Goal: Task Accomplishment & Management: Manage account settings

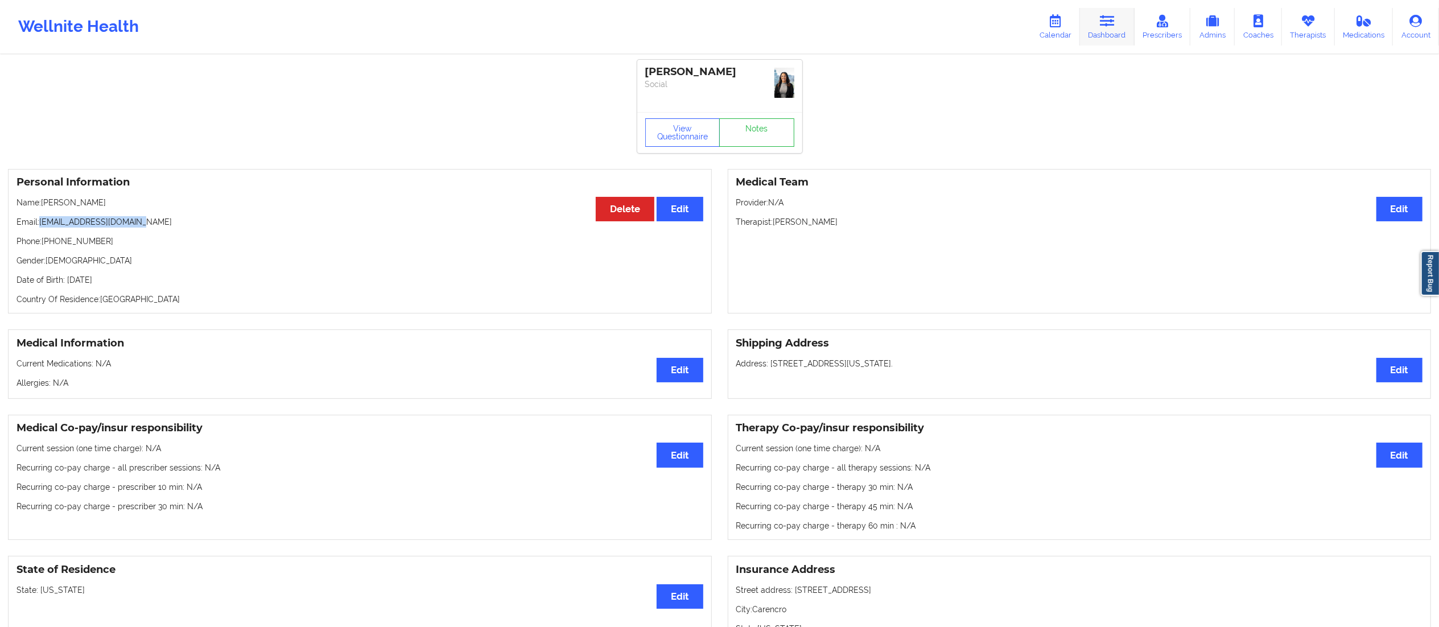
click at [1115, 18] on icon at bounding box center [1107, 21] width 15 height 13
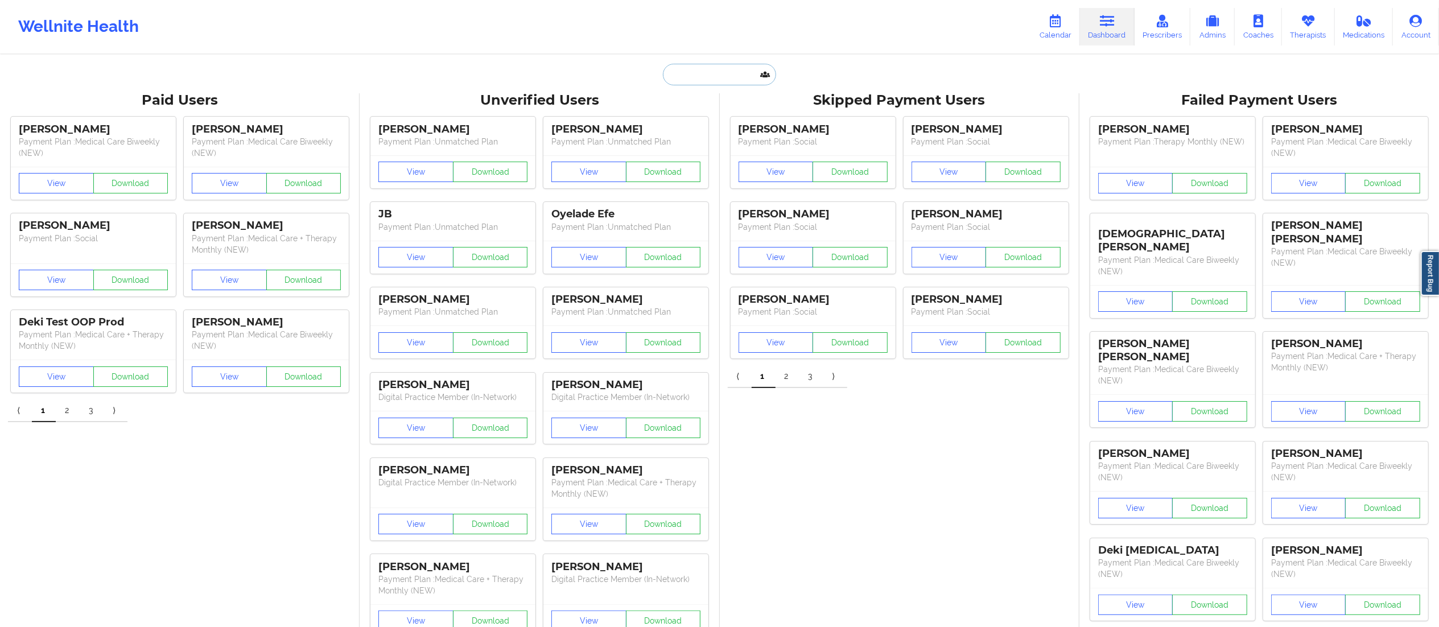
click at [705, 77] on input "text" at bounding box center [719, 75] width 113 height 22
paste input "[EMAIL_ADDRESS][DOMAIN_NAME]"
type input "[EMAIL_ADDRESS][DOMAIN_NAME]"
click at [699, 115] on div "[PERSON_NAME] - [EMAIL_ADDRESS][DOMAIN_NAME]" at bounding box center [748, 124] width 153 height 21
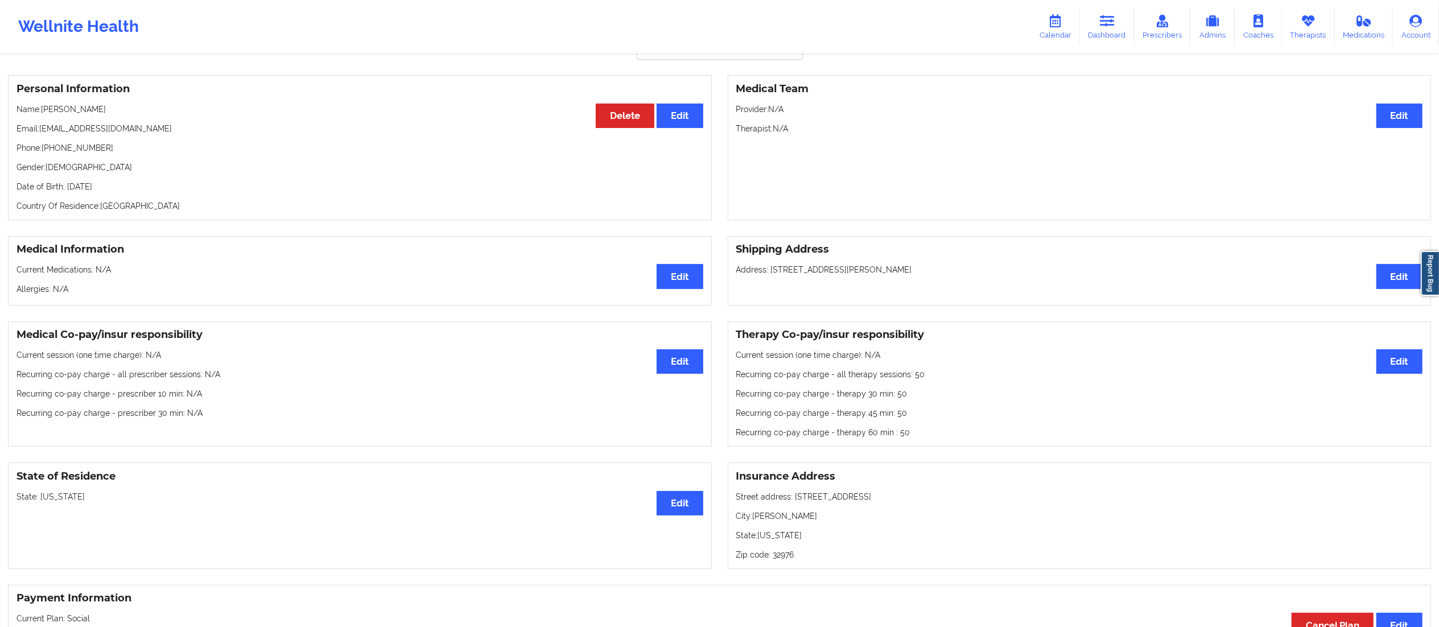
scroll to position [82, 0]
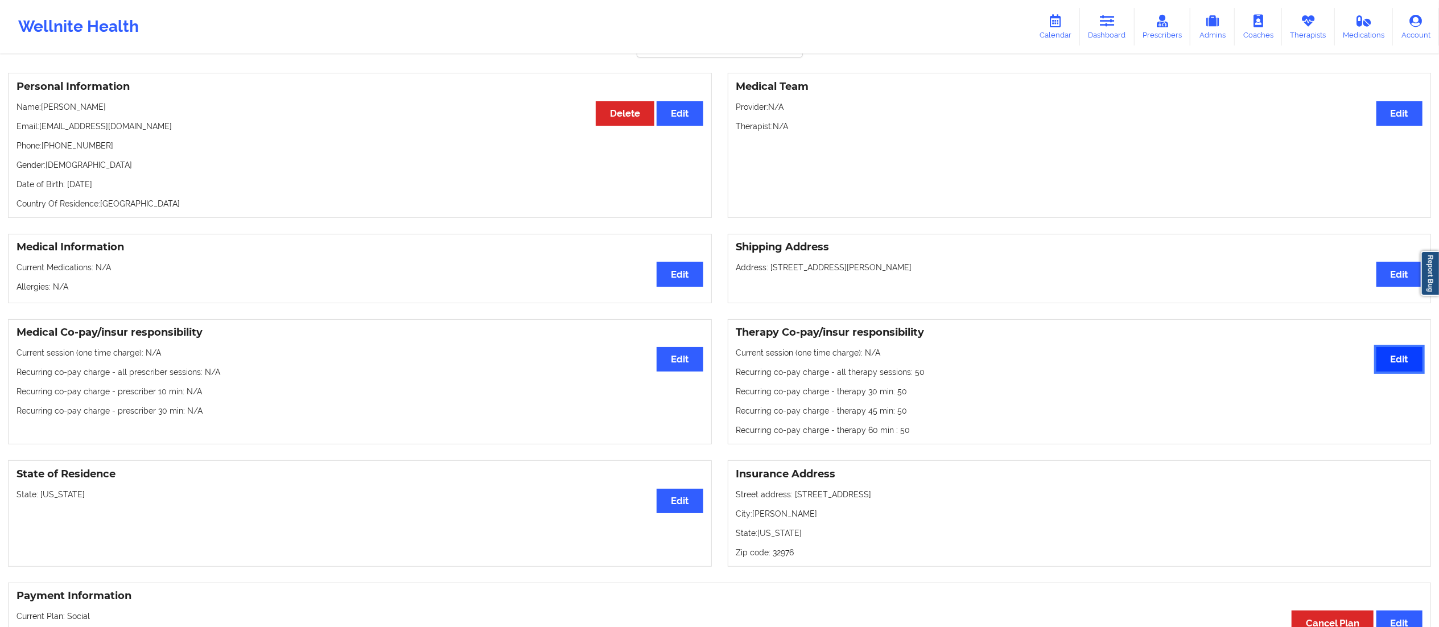
click at [1410, 372] on button "Edit" at bounding box center [1400, 359] width 46 height 24
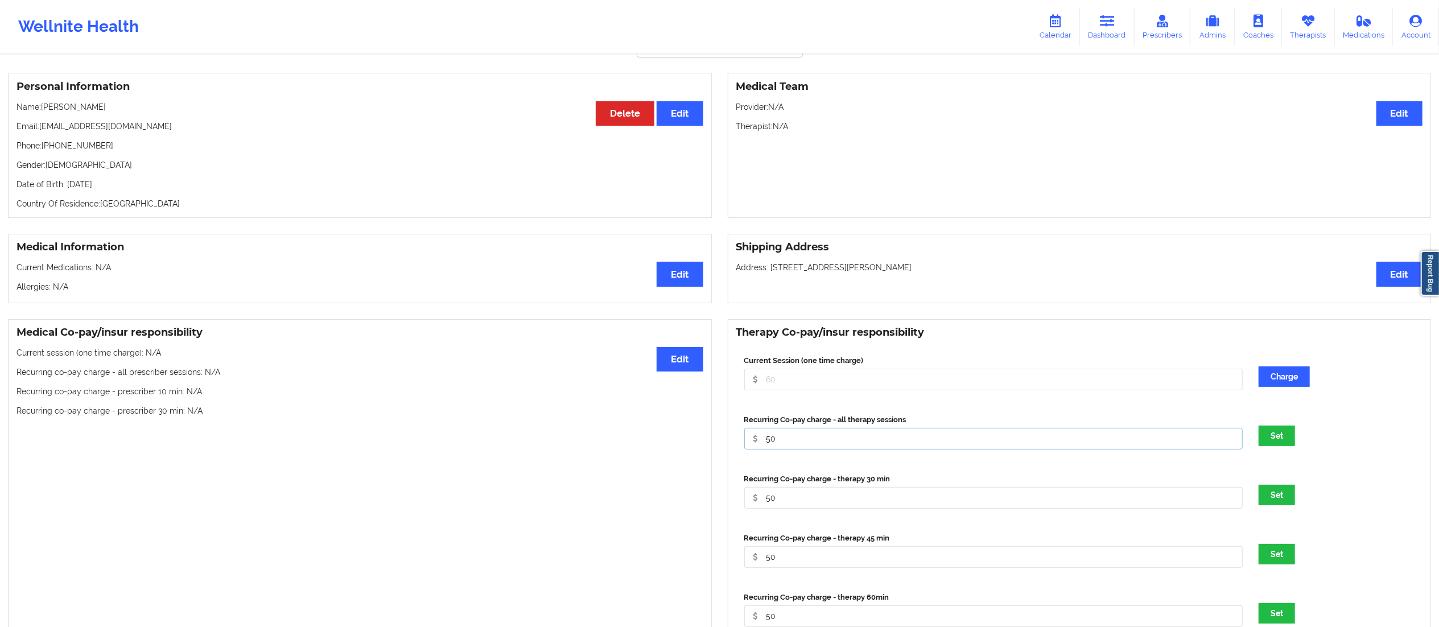
drag, startPoint x: 785, startPoint y: 448, endPoint x: 758, endPoint y: 450, distance: 27.3
click at [758, 450] on input "50" at bounding box center [993, 439] width 499 height 22
type input "0"
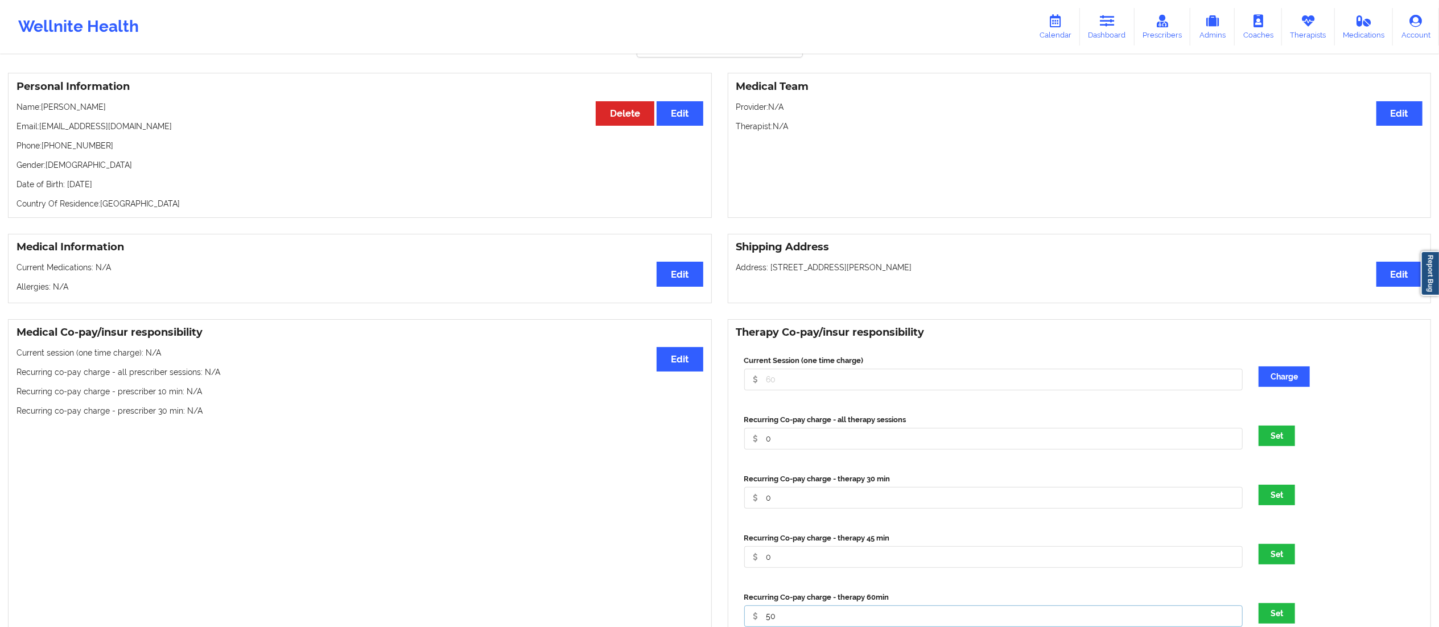
scroll to position [89, 0]
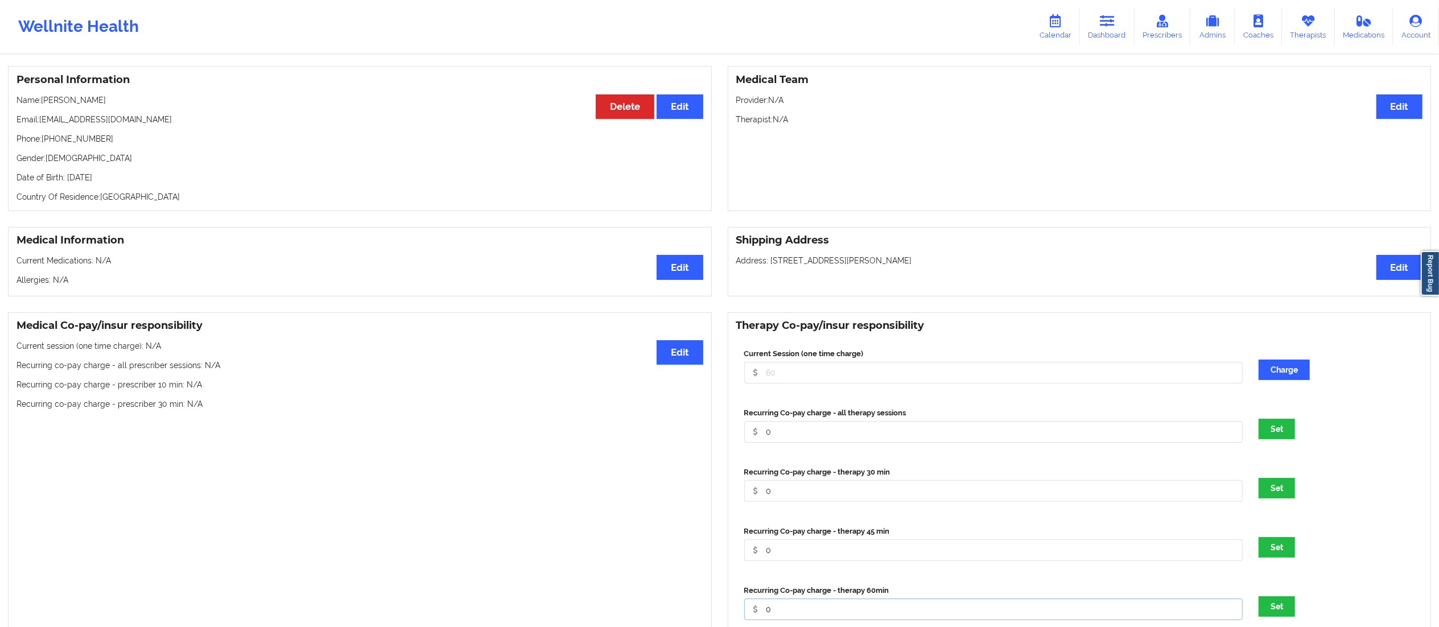
type input "0"
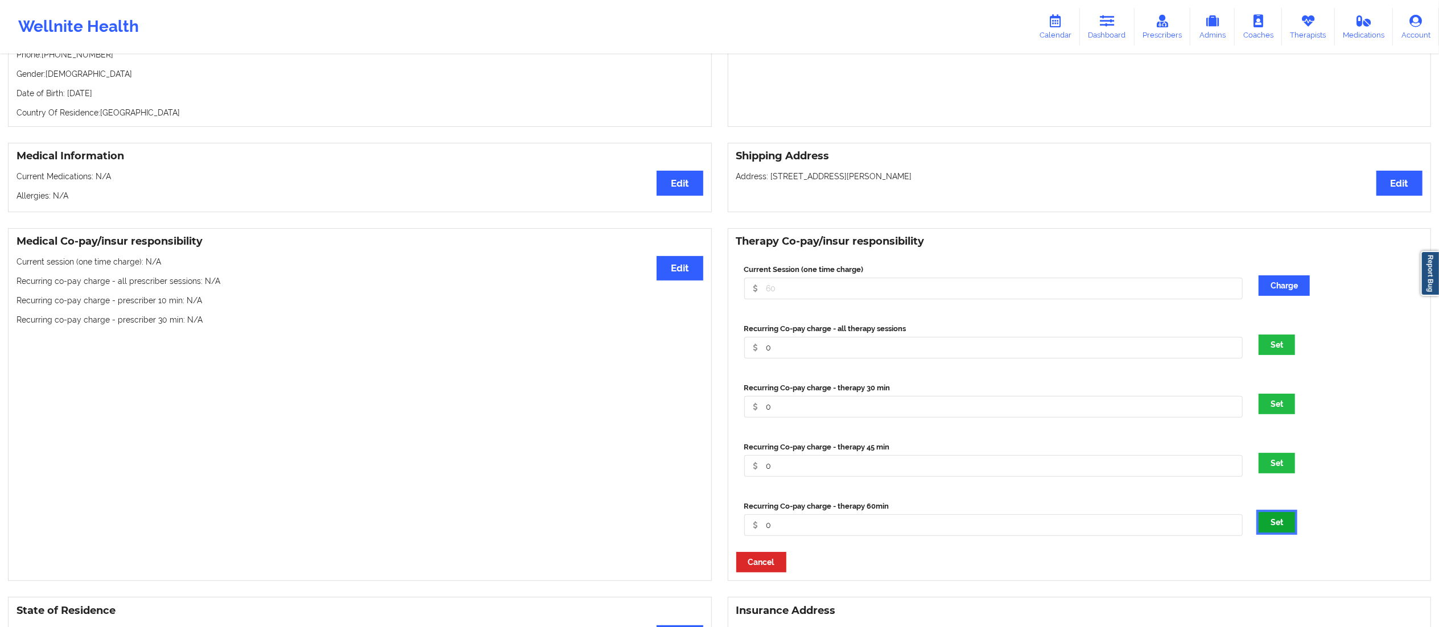
scroll to position [174, 0]
click at [1279, 532] on button "Set" at bounding box center [1277, 521] width 36 height 20
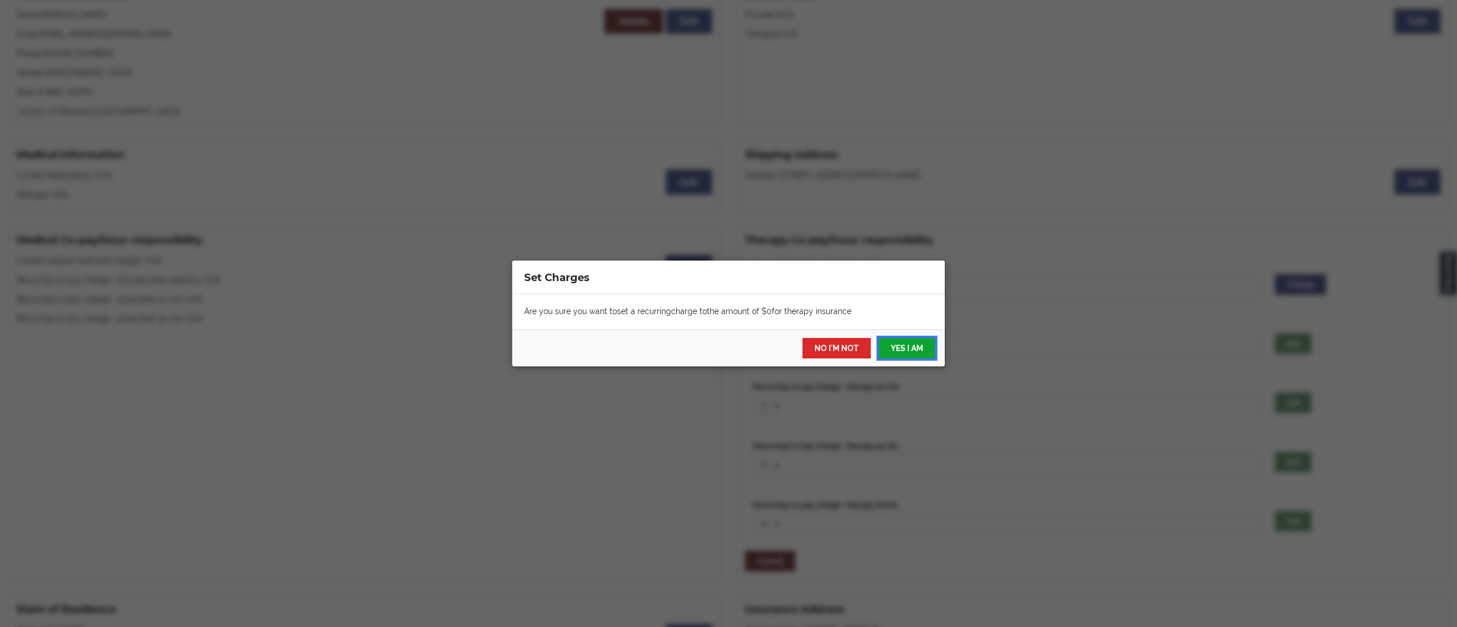
click at [907, 348] on button "YES I AM" at bounding box center [907, 348] width 56 height 20
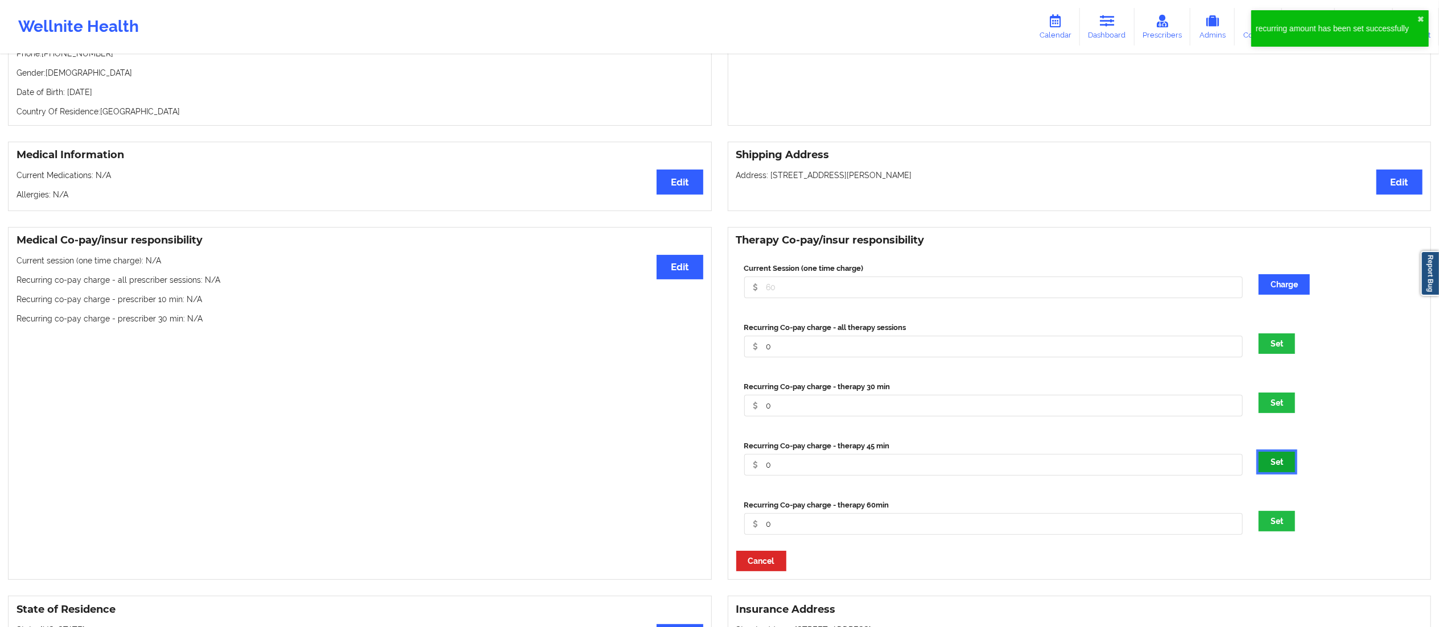
click at [1283, 464] on button "Set" at bounding box center [1277, 462] width 36 height 20
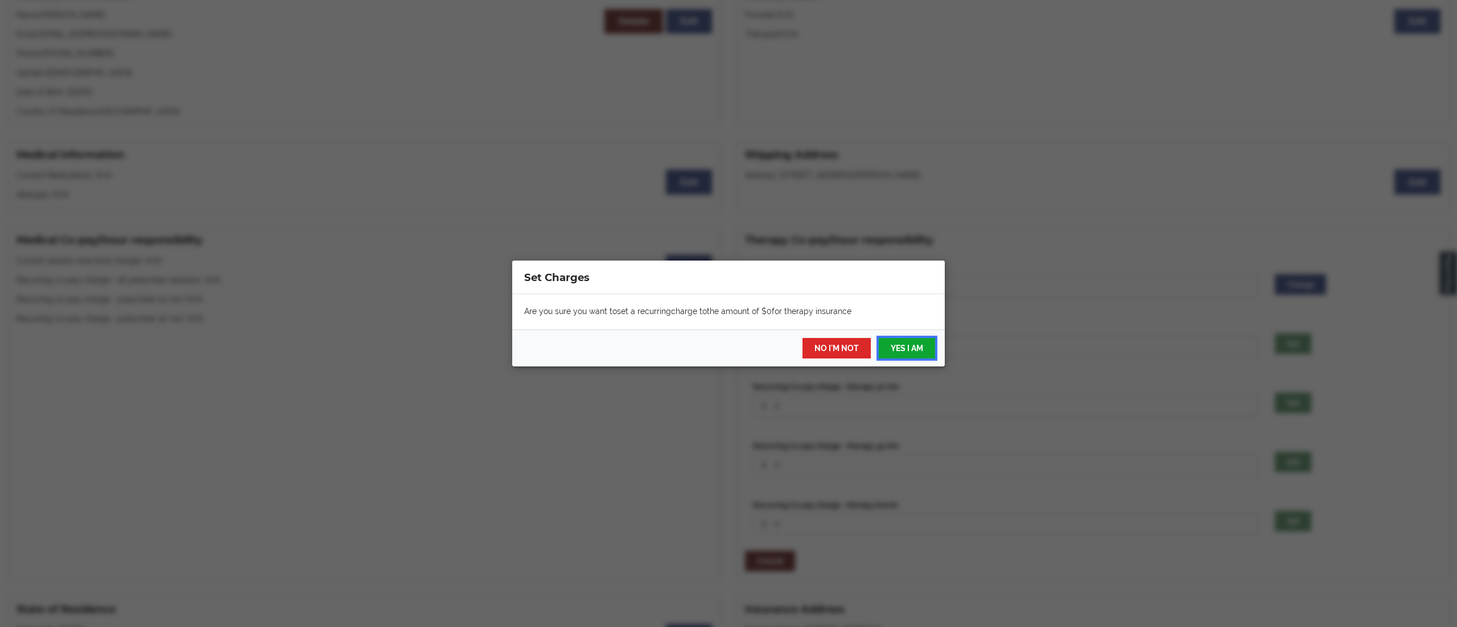
click at [902, 356] on button "YES I AM" at bounding box center [907, 348] width 56 height 20
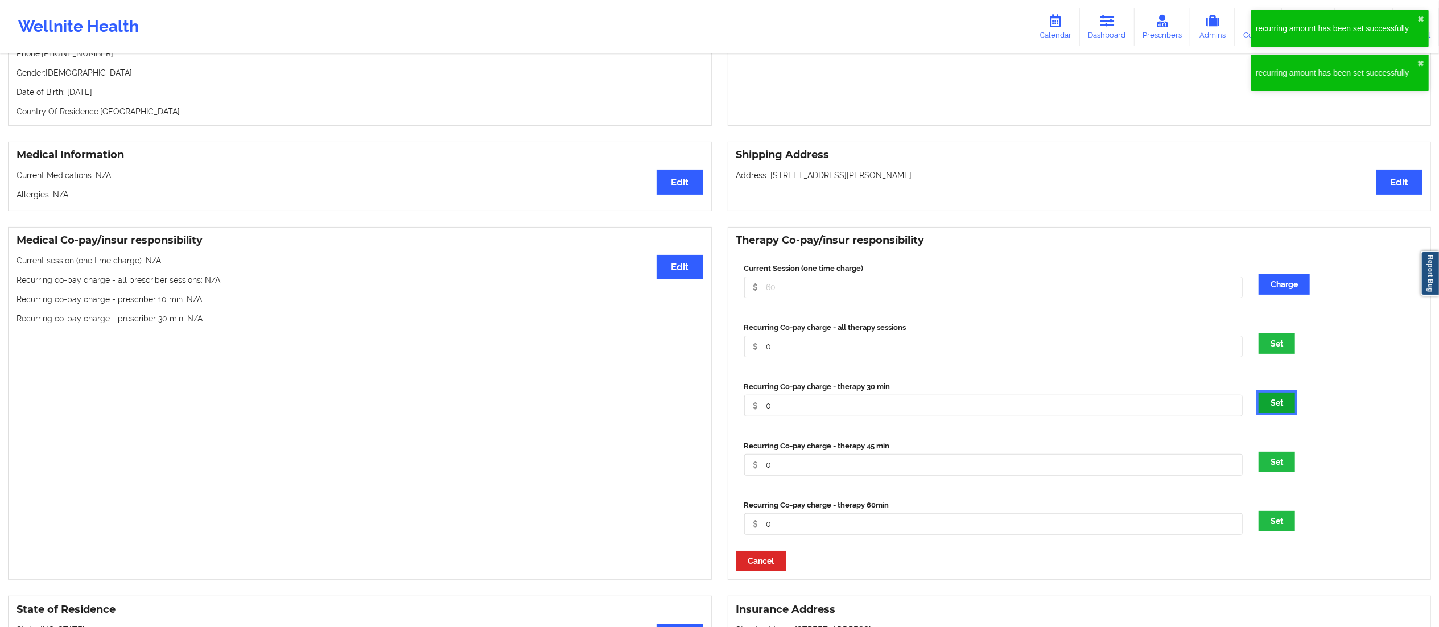
click at [1282, 413] on button "Set" at bounding box center [1277, 403] width 36 height 20
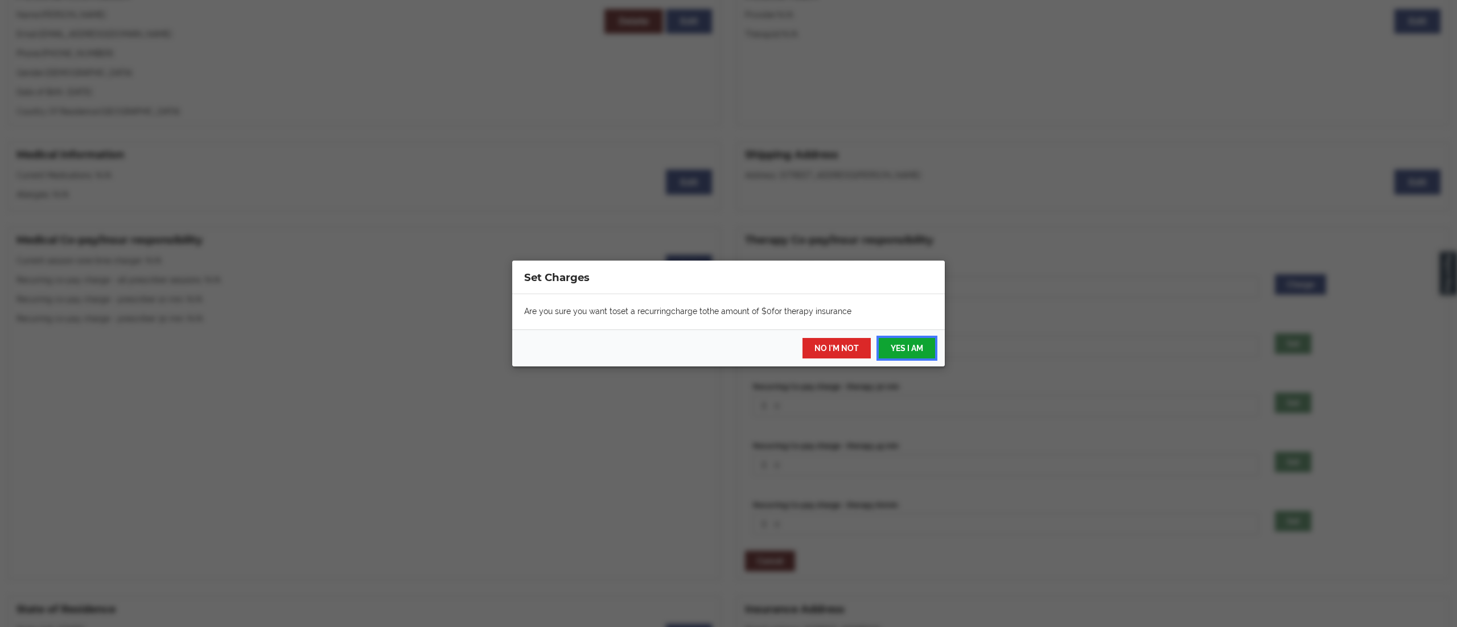
click at [931, 352] on button "YES I AM" at bounding box center [907, 348] width 56 height 20
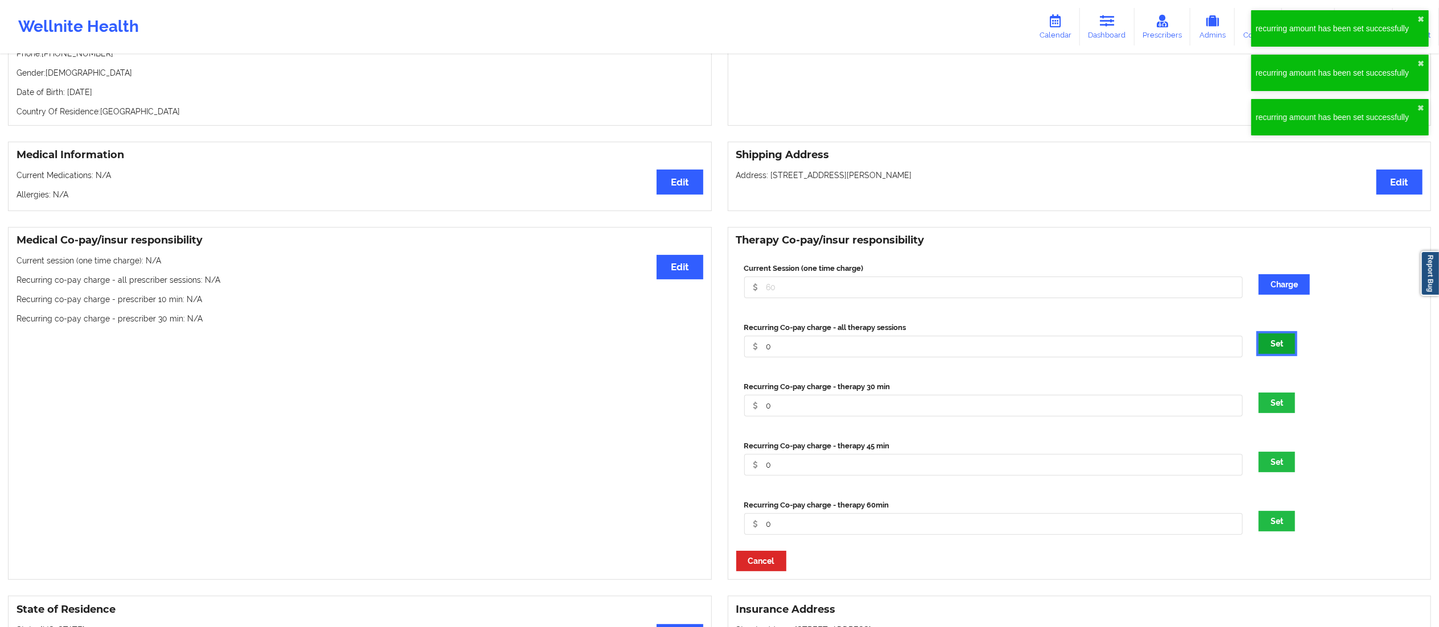
click at [1283, 354] on button "Set" at bounding box center [1277, 344] width 36 height 20
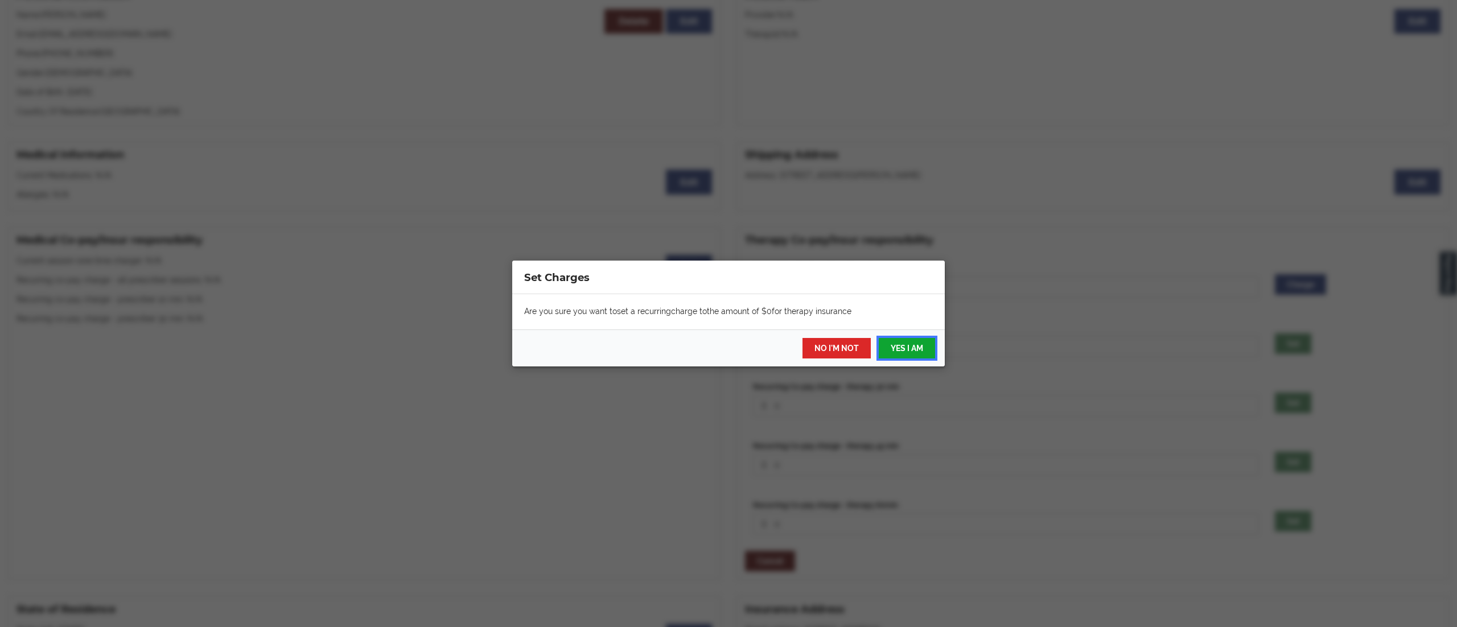
click at [904, 347] on button "YES I AM" at bounding box center [907, 348] width 56 height 20
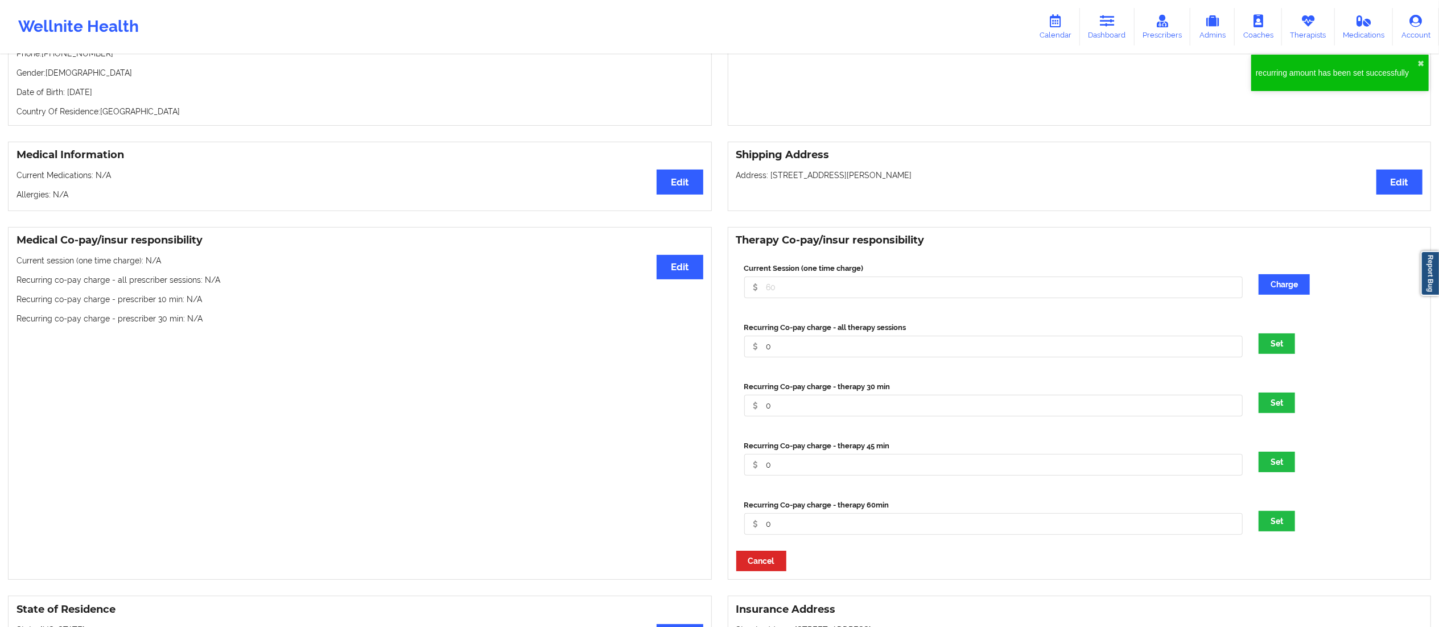
scroll to position [0, 0]
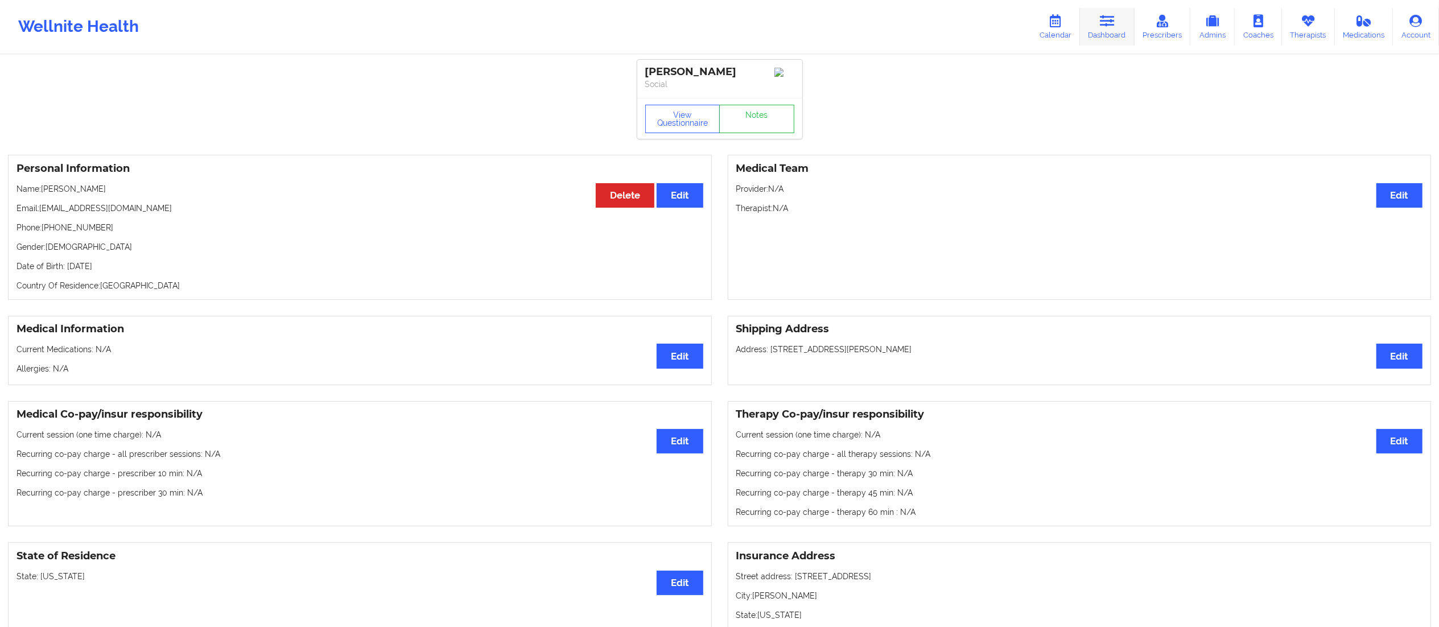
click at [1108, 26] on icon at bounding box center [1107, 21] width 15 height 13
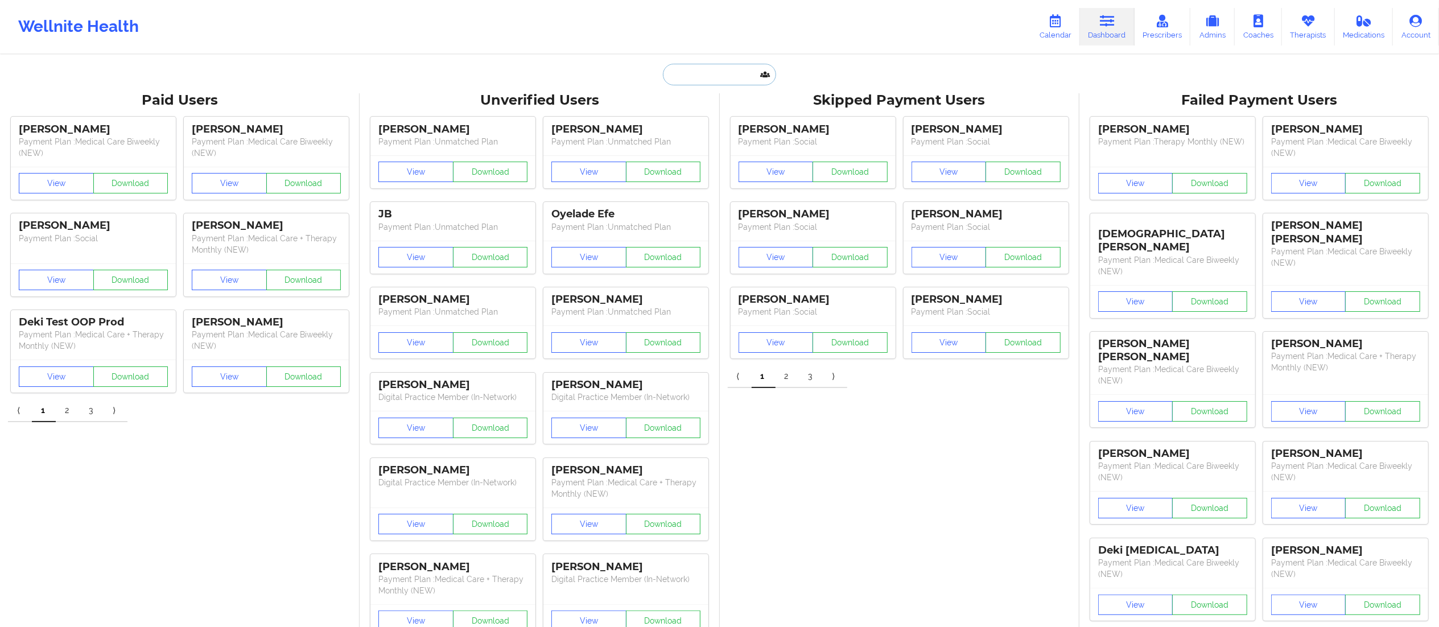
click at [699, 68] on input "text" at bounding box center [719, 75] width 113 height 22
paste input "[EMAIL_ADDRESS][DOMAIN_NAME]"
type input "[EMAIL_ADDRESS][DOMAIN_NAME]"
click at [729, 123] on div "Terry DeBusk - debuskt@hotmail.com" at bounding box center [748, 124] width 153 height 21
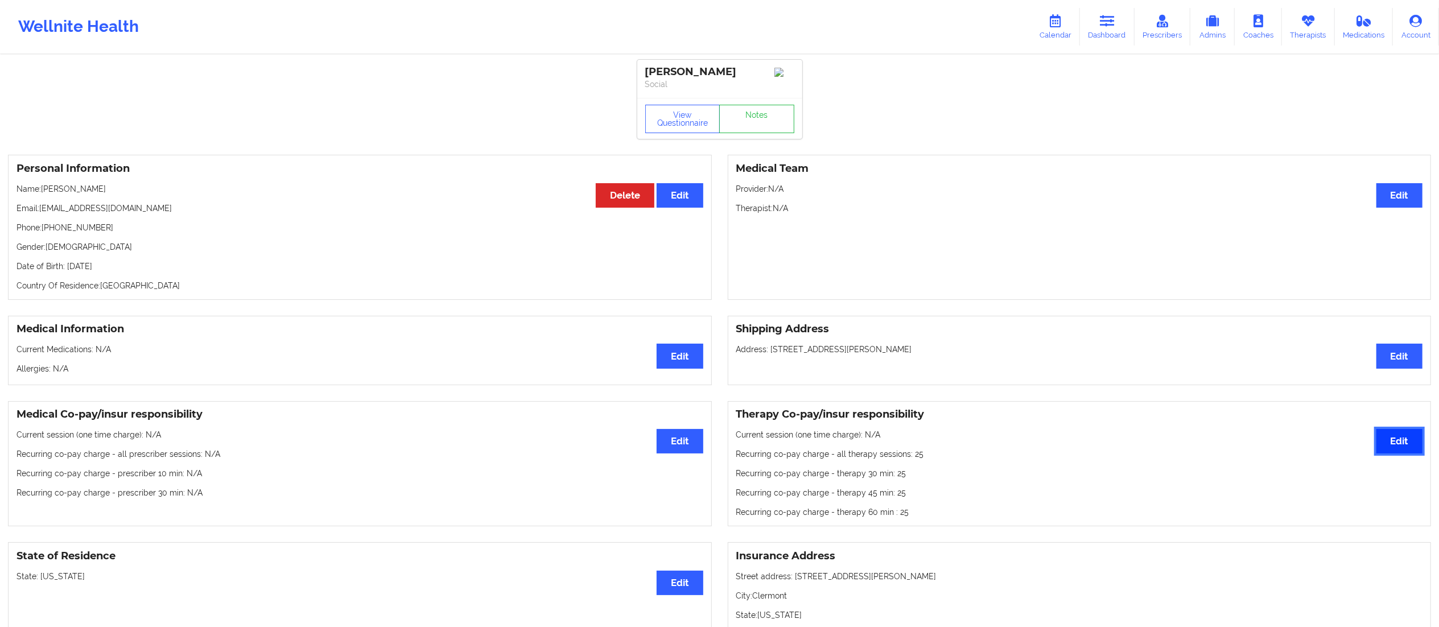
click at [1401, 450] on button "Edit" at bounding box center [1400, 441] width 46 height 24
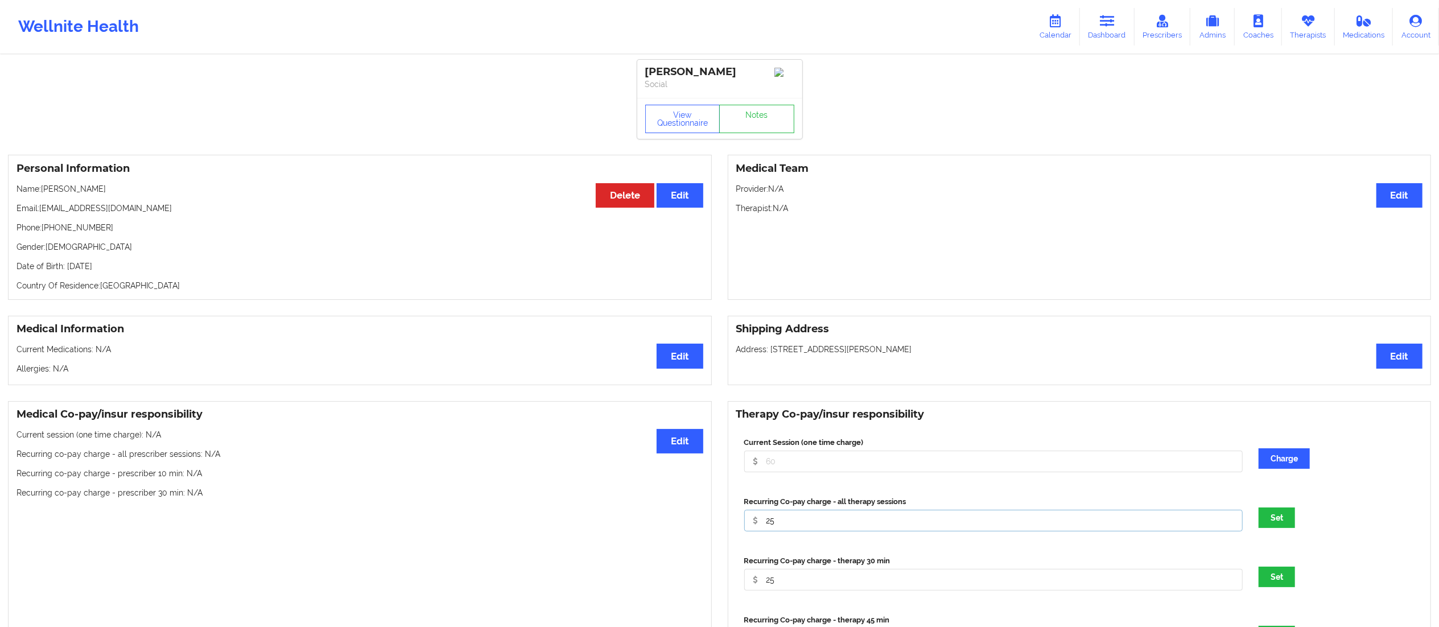
drag, startPoint x: 776, startPoint y: 532, endPoint x: 754, endPoint y: 530, distance: 22.3
click at [754, 530] on input "25" at bounding box center [993, 521] width 499 height 22
type input "0"
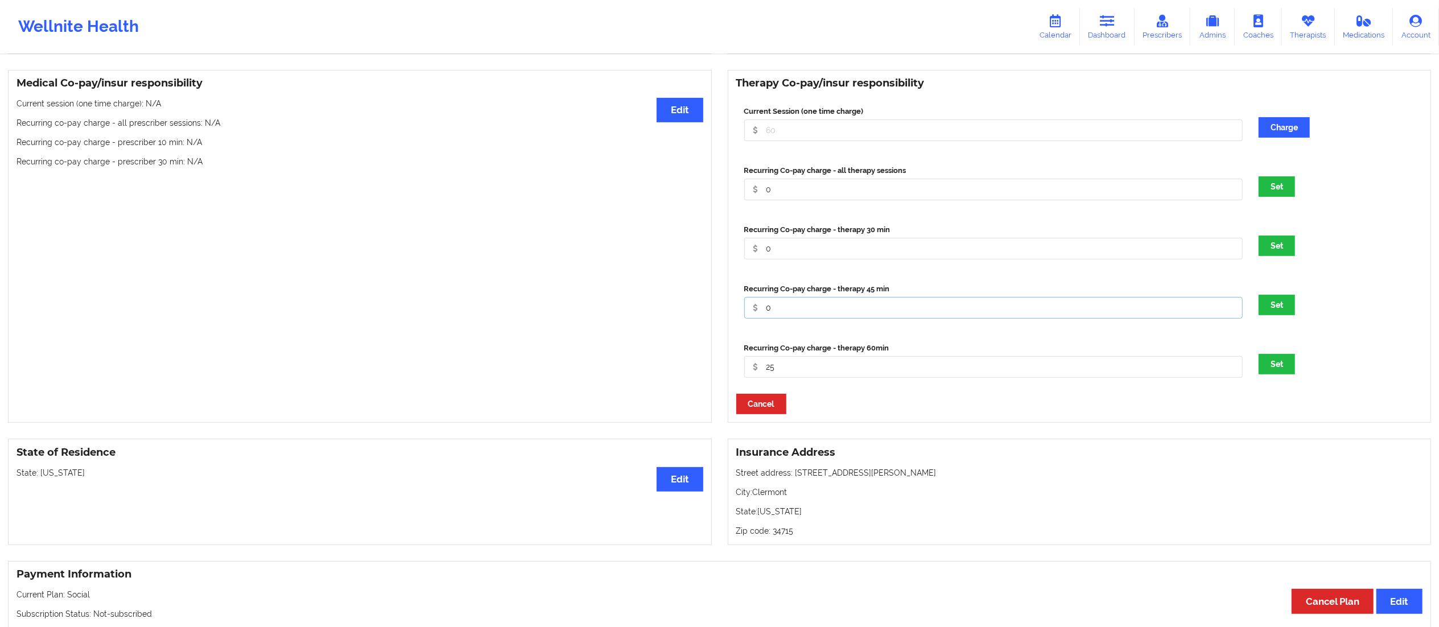
type input "0"
click at [1259, 354] on button "Set" at bounding box center [1277, 364] width 36 height 20
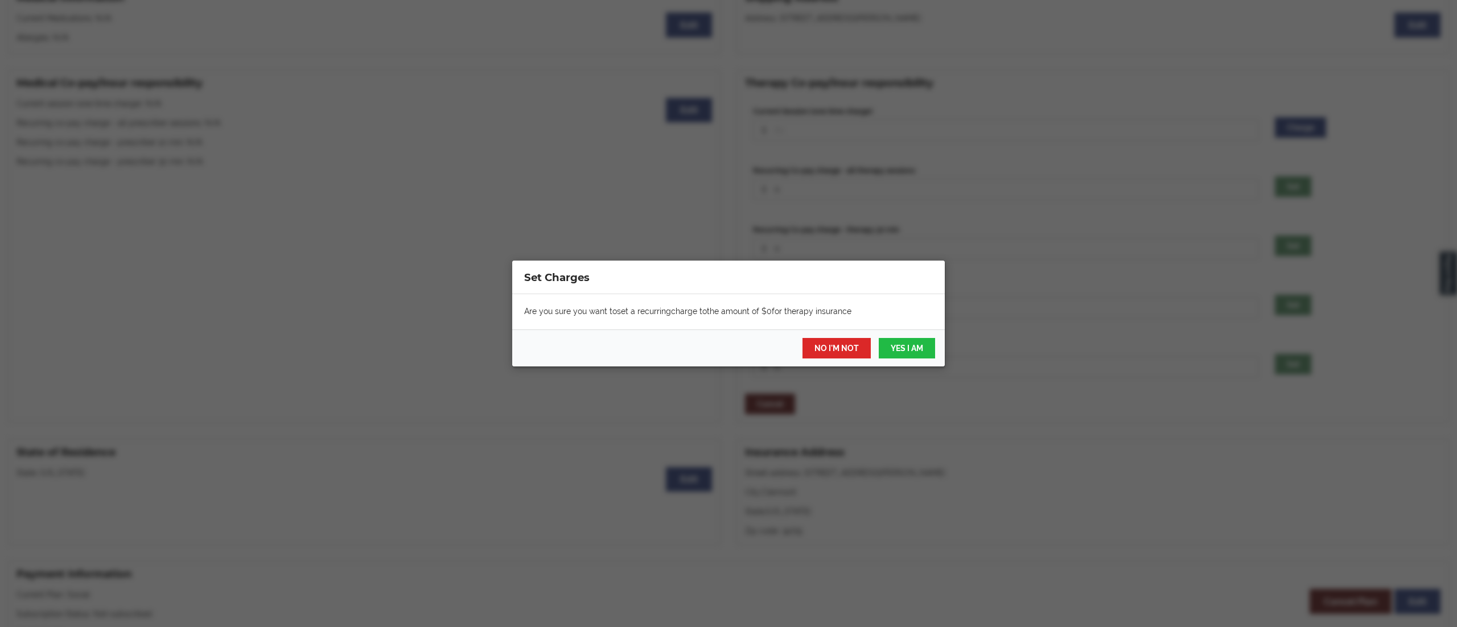
click at [742, 320] on div "Are you sure you want to set a recurring charge to the amount of $ 0 for therap…" at bounding box center [728, 311] width 433 height 35
click at [904, 345] on button "YES I AM" at bounding box center [907, 348] width 56 height 20
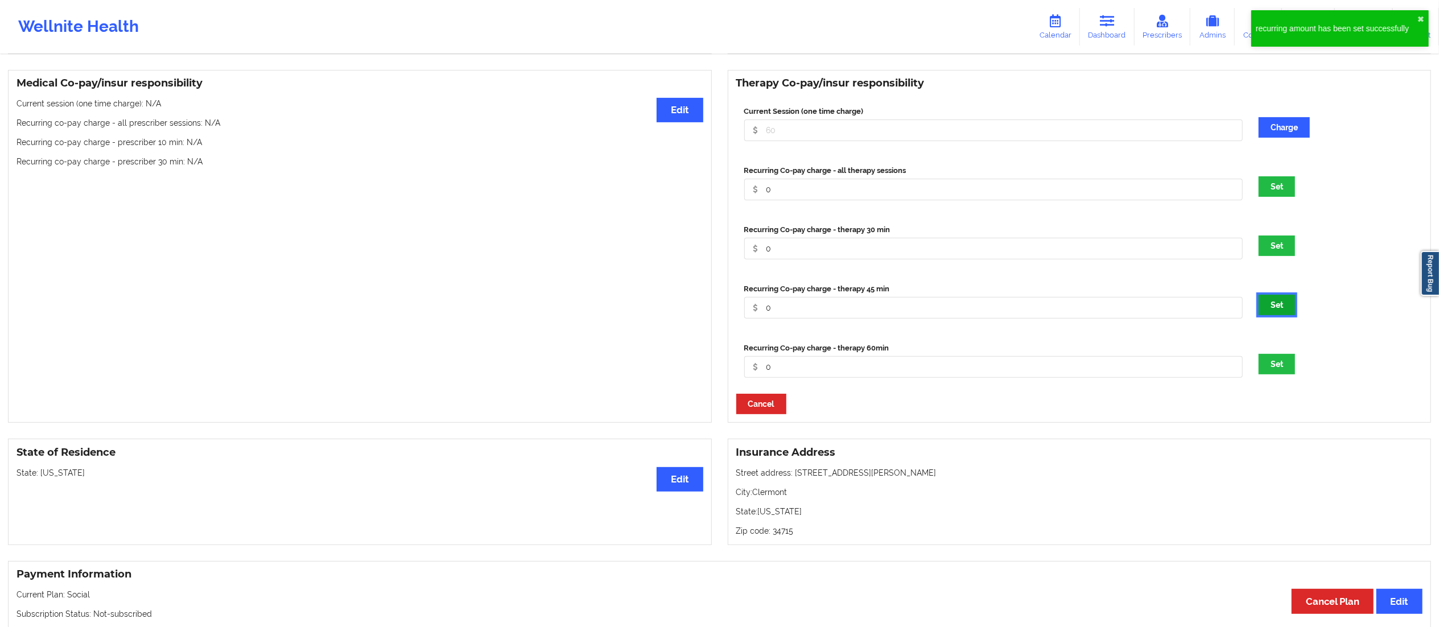
click at [1275, 306] on button "Set" at bounding box center [1277, 305] width 36 height 20
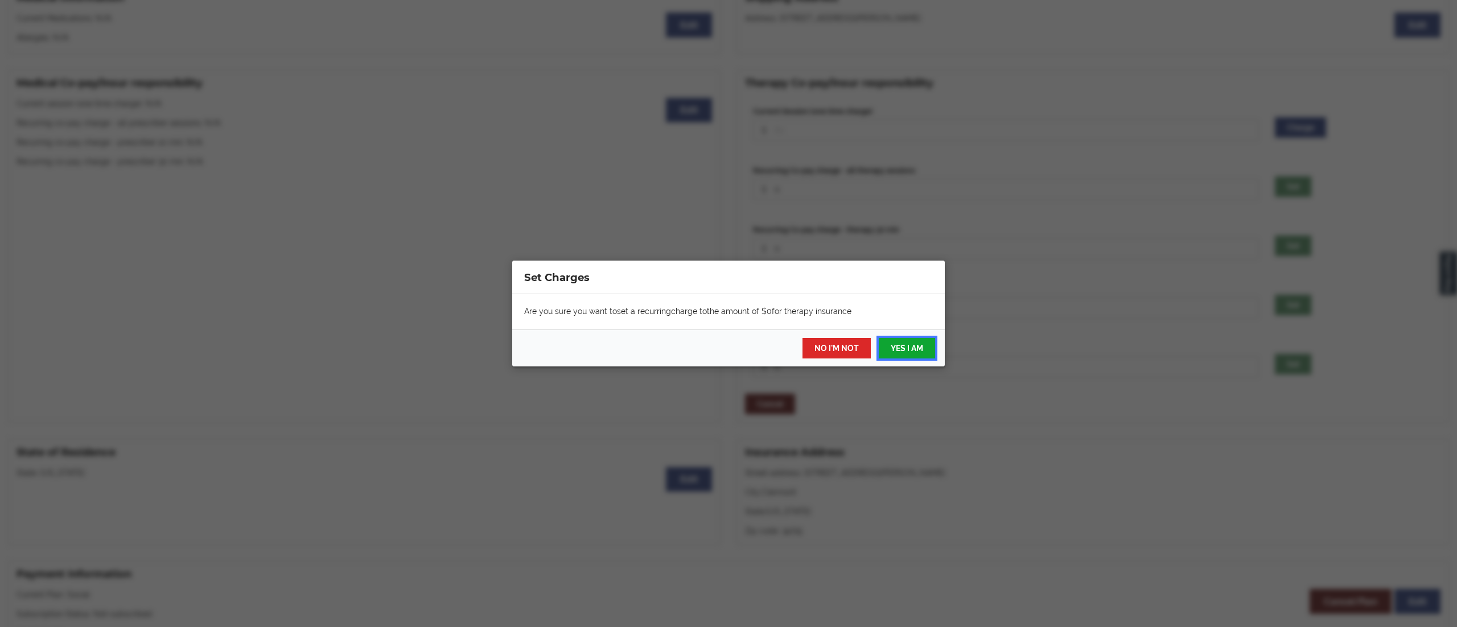
drag, startPoint x: 889, startPoint y: 349, endPoint x: 911, endPoint y: 341, distance: 23.6
click at [889, 351] on button "YES I AM" at bounding box center [907, 348] width 56 height 20
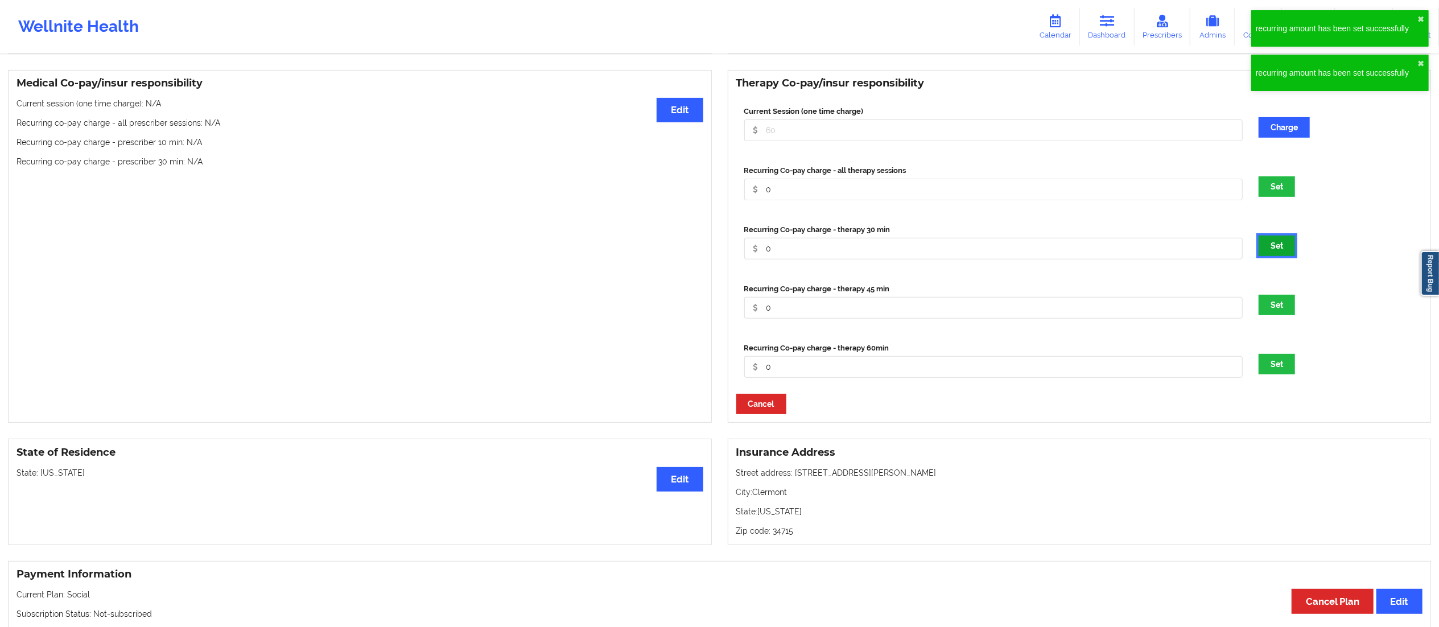
click at [1276, 252] on button "Set" at bounding box center [1277, 246] width 36 height 20
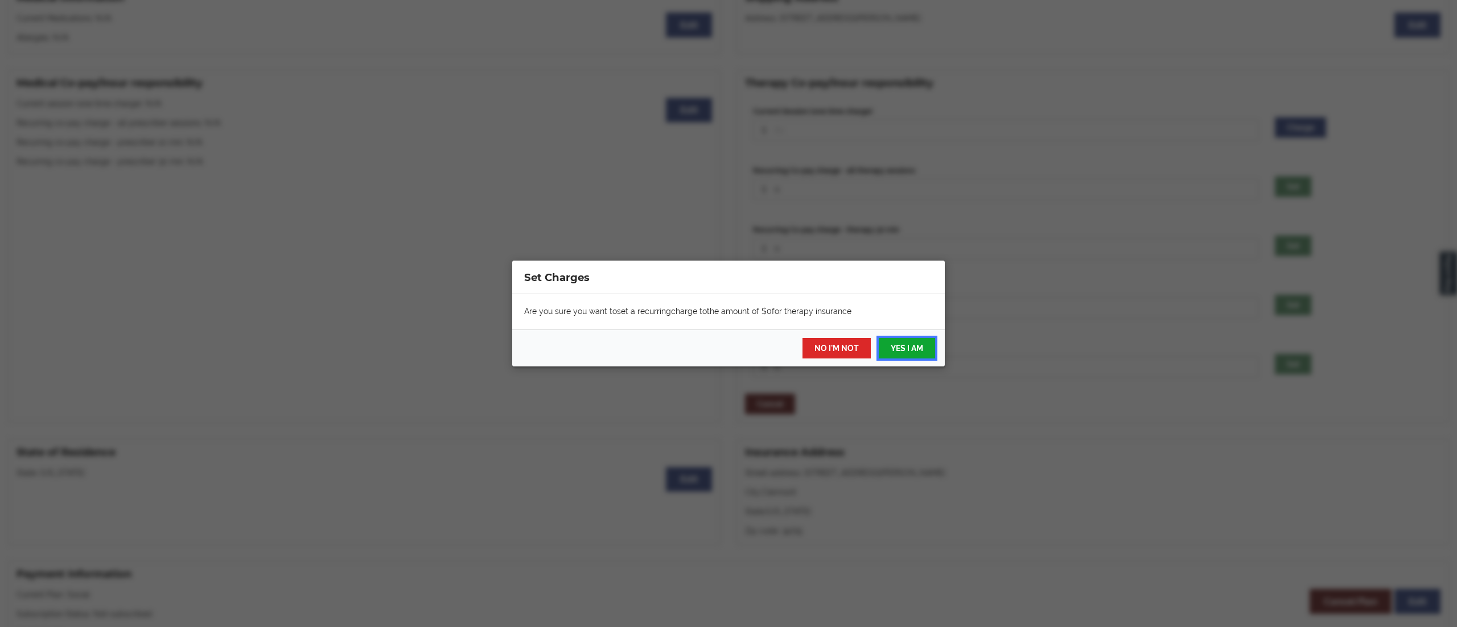
drag, startPoint x: 898, startPoint y: 345, endPoint x: 901, endPoint y: 339, distance: 7.9
click at [896, 345] on button "YES I AM" at bounding box center [907, 348] width 56 height 20
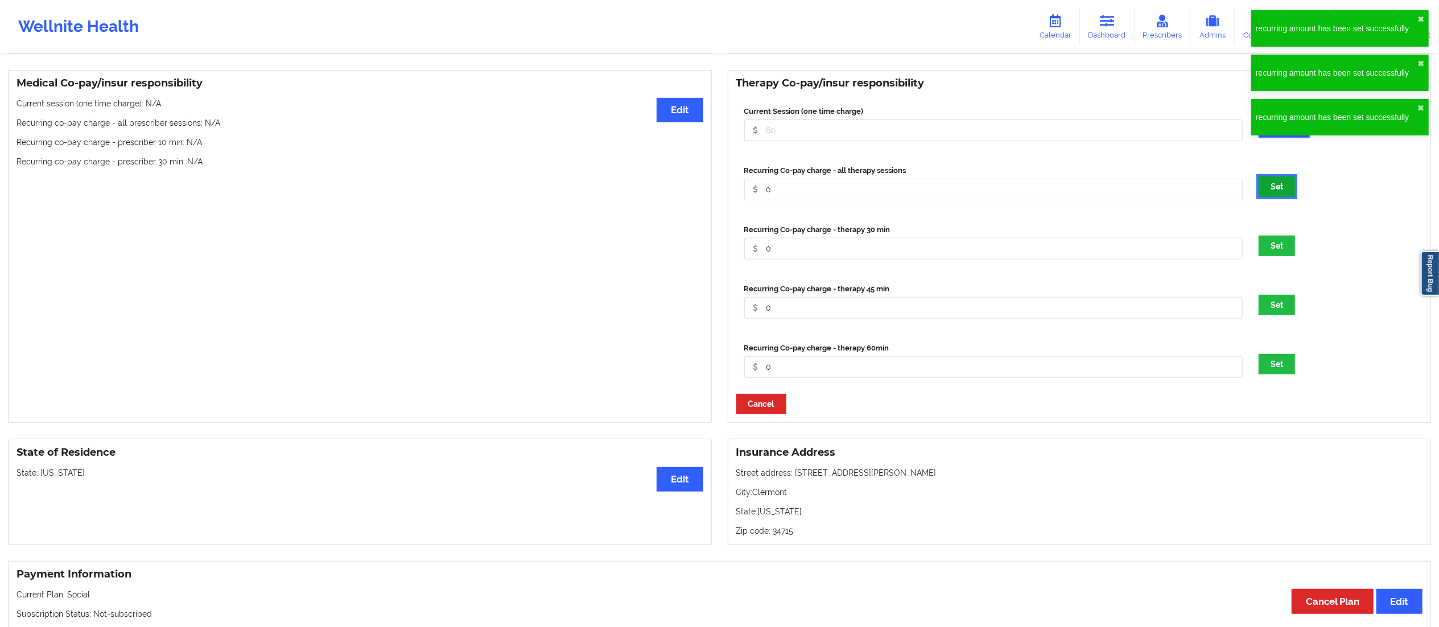
click at [1275, 186] on button "Set" at bounding box center [1277, 186] width 36 height 20
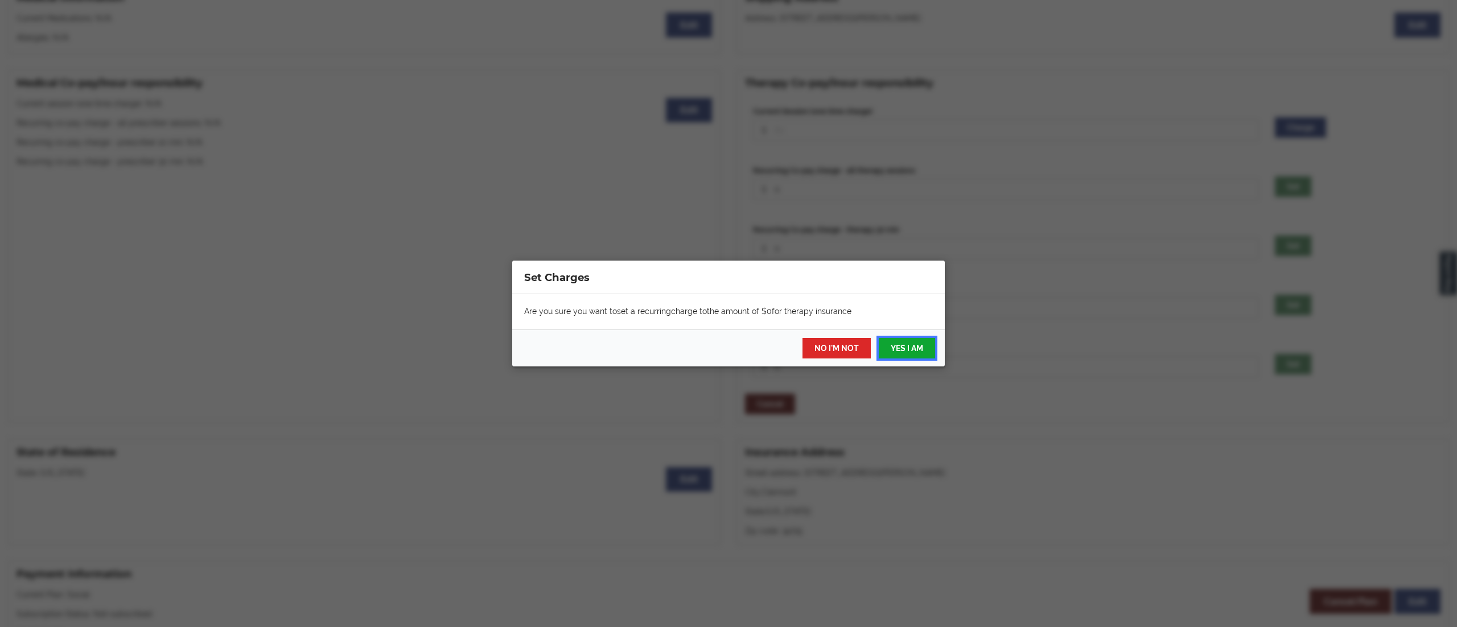
click at [895, 347] on button "YES I AM" at bounding box center [907, 348] width 56 height 20
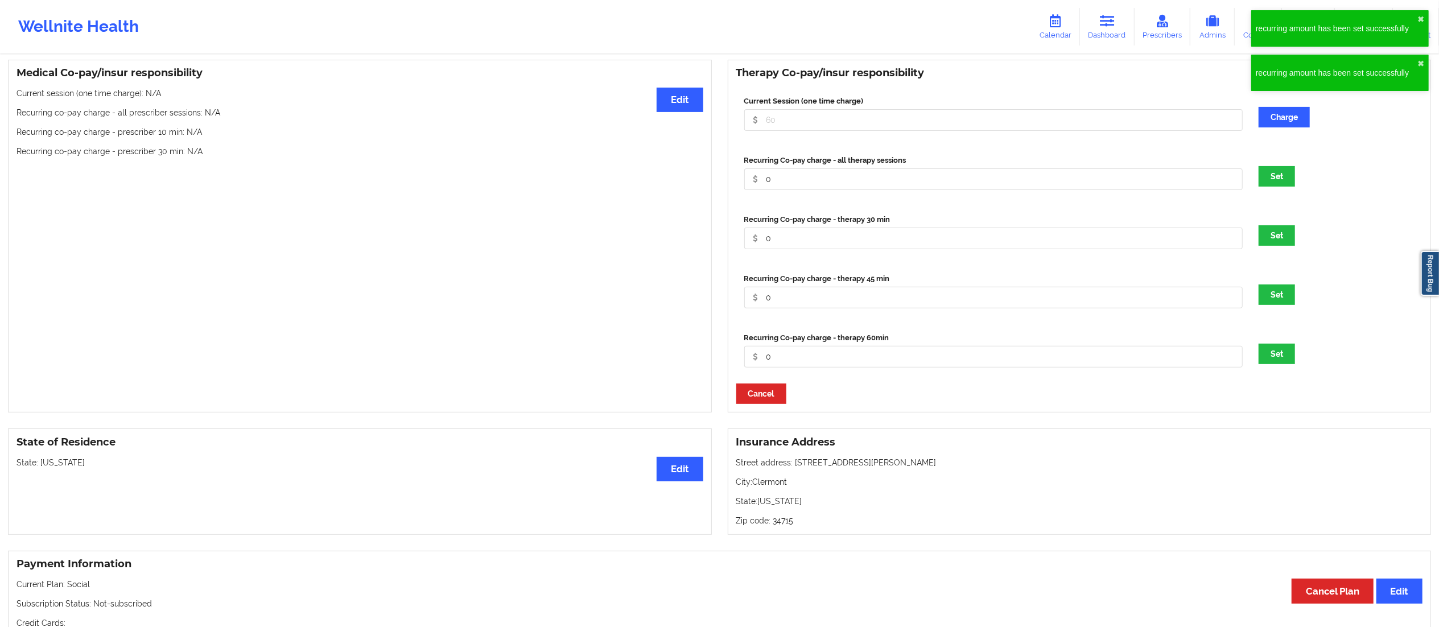
scroll to position [0, 0]
